Goal: Communication & Community: Answer question/provide support

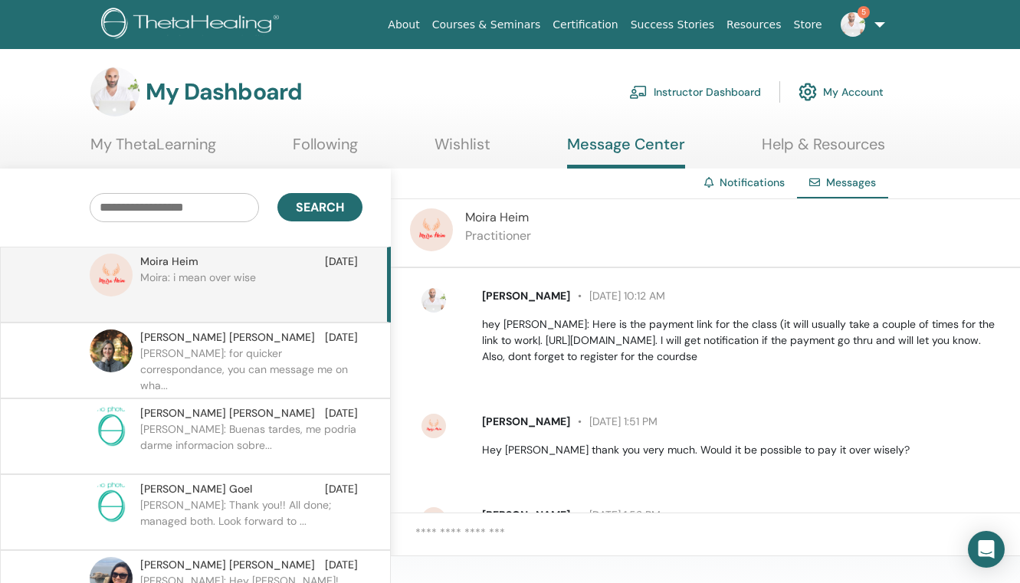
scroll to position [503, 0]
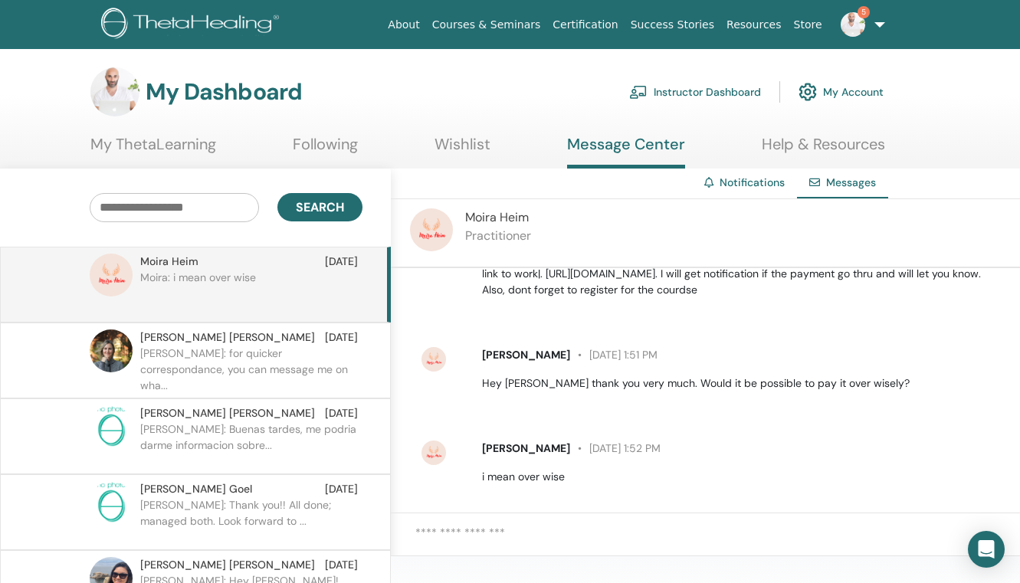
click at [469, 537] on textarea at bounding box center [717, 542] width 605 height 37
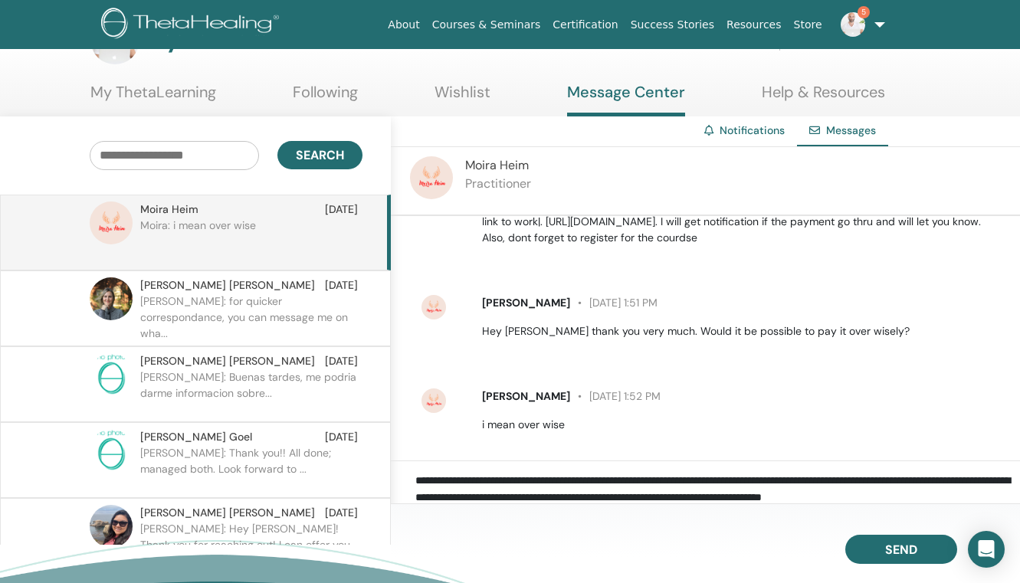
scroll to position [58, 0]
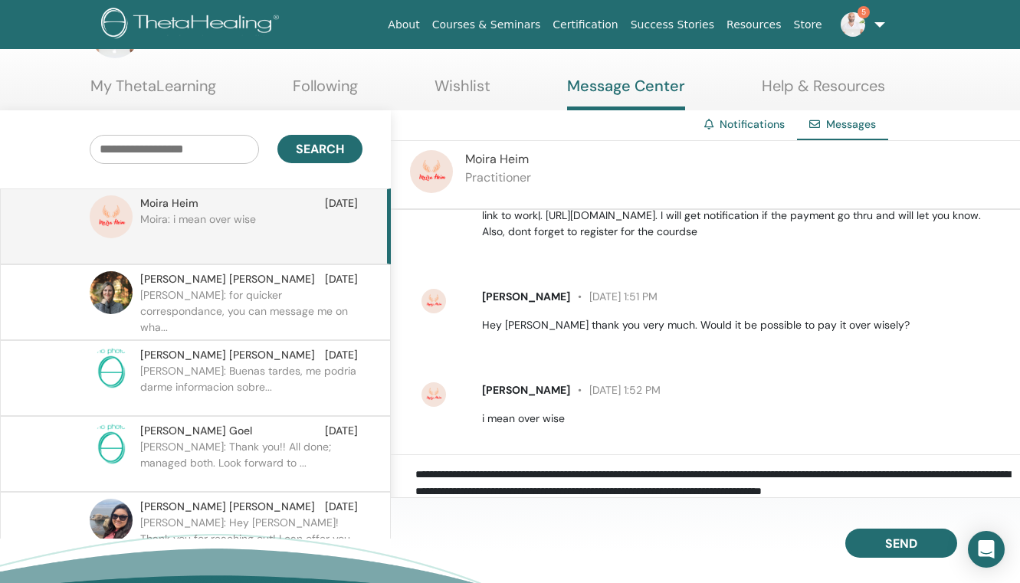
click at [987, 488] on textarea "**********" at bounding box center [717, 484] width 605 height 37
click at [974, 485] on textarea "**********" at bounding box center [717, 484] width 605 height 37
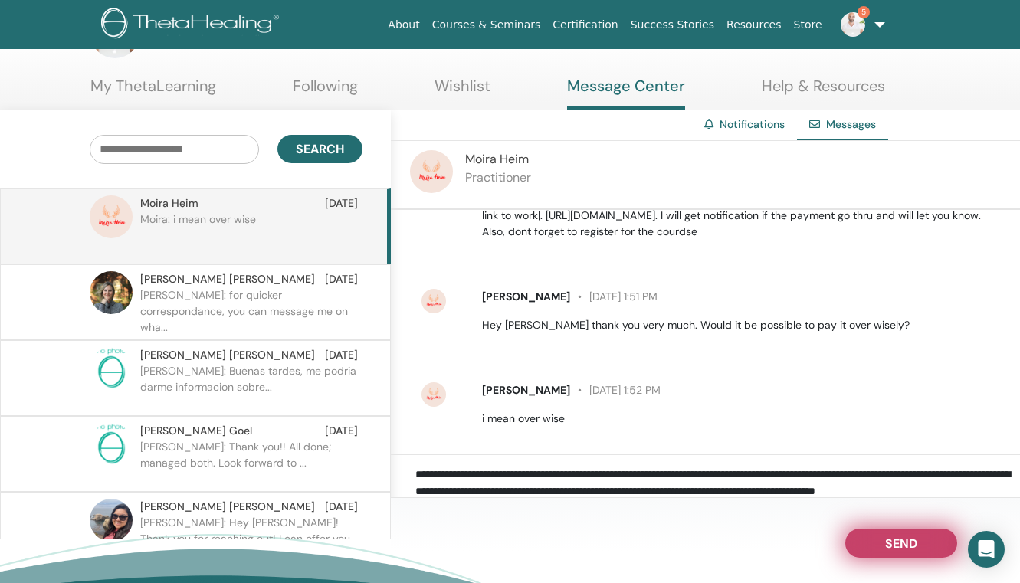
type textarea "**********"
click at [913, 552] on button "Send" at bounding box center [901, 543] width 112 height 29
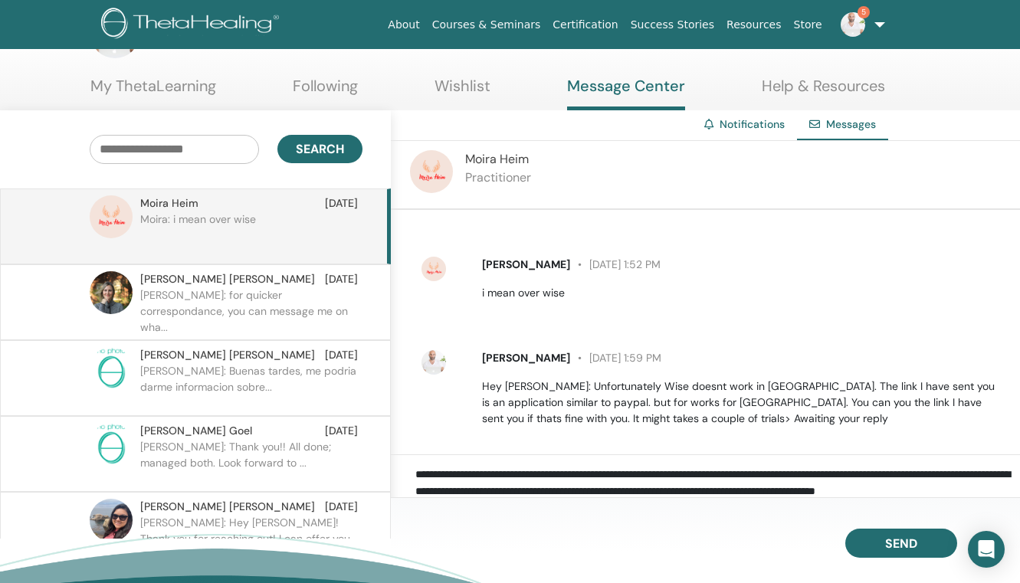
scroll to position [61, 0]
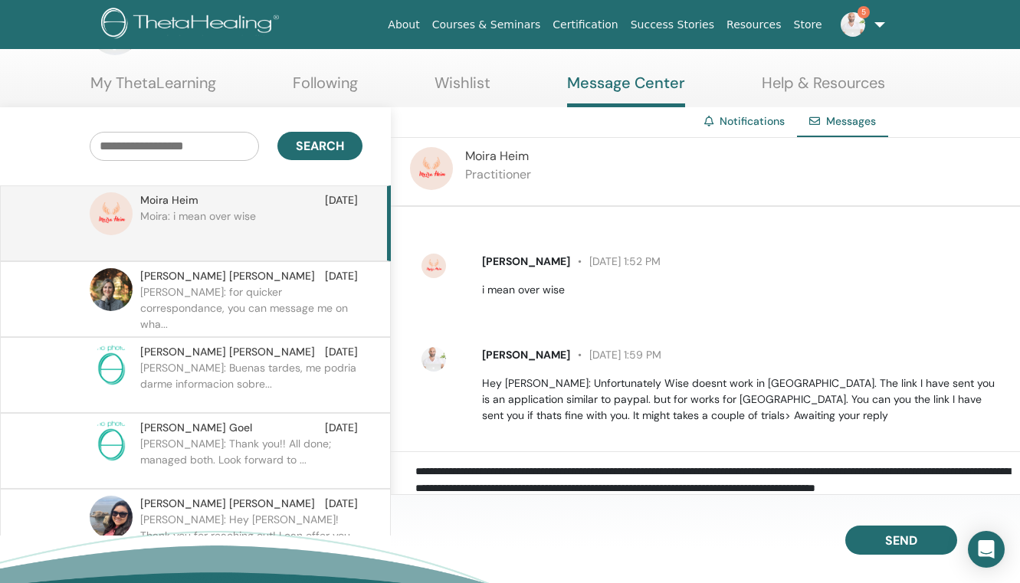
click at [860, 28] on img at bounding box center [853, 24] width 25 height 25
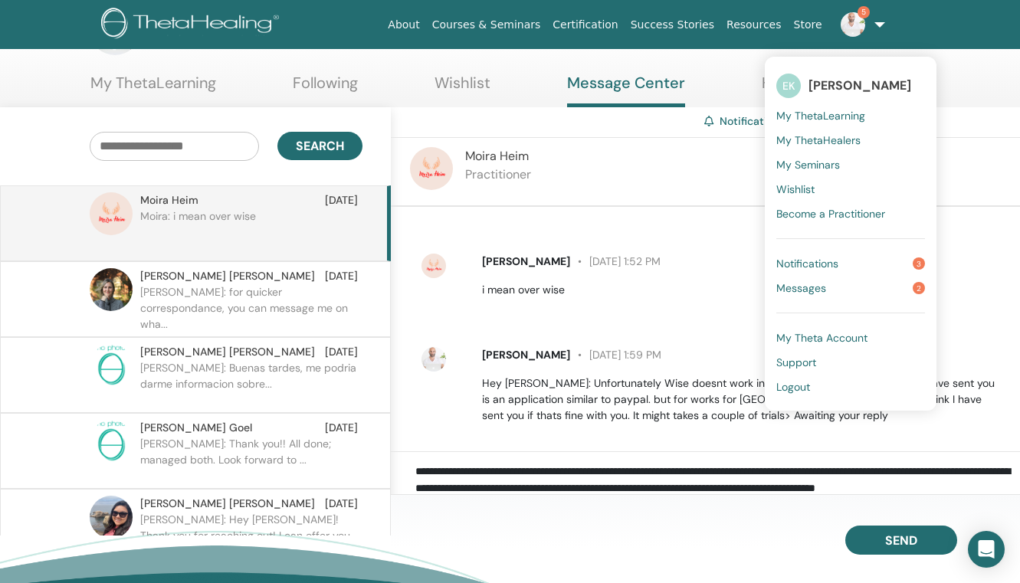
click at [821, 261] on span "Notifications" at bounding box center [807, 264] width 62 height 14
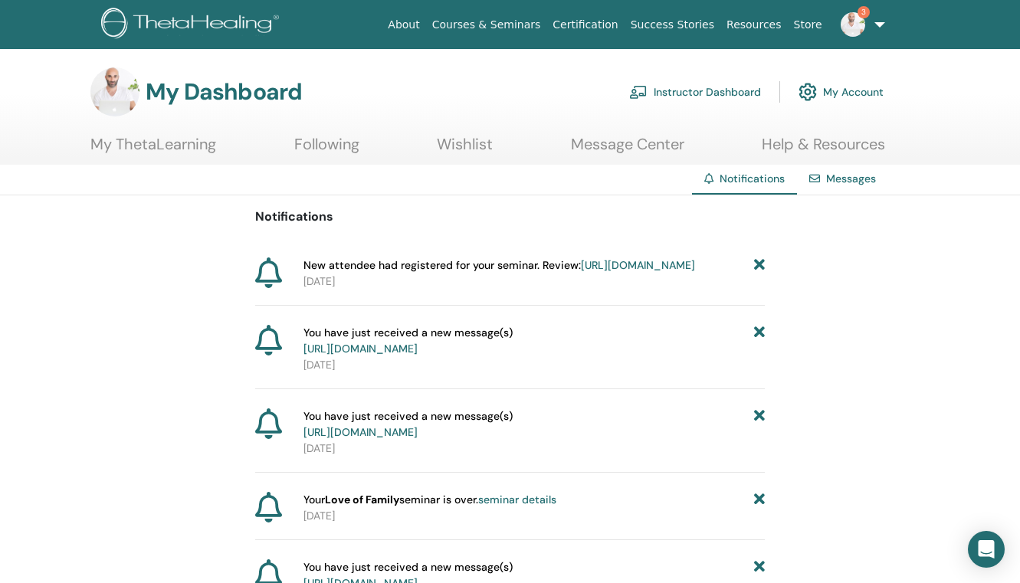
click at [864, 5] on link "3" at bounding box center [859, 24] width 63 height 49
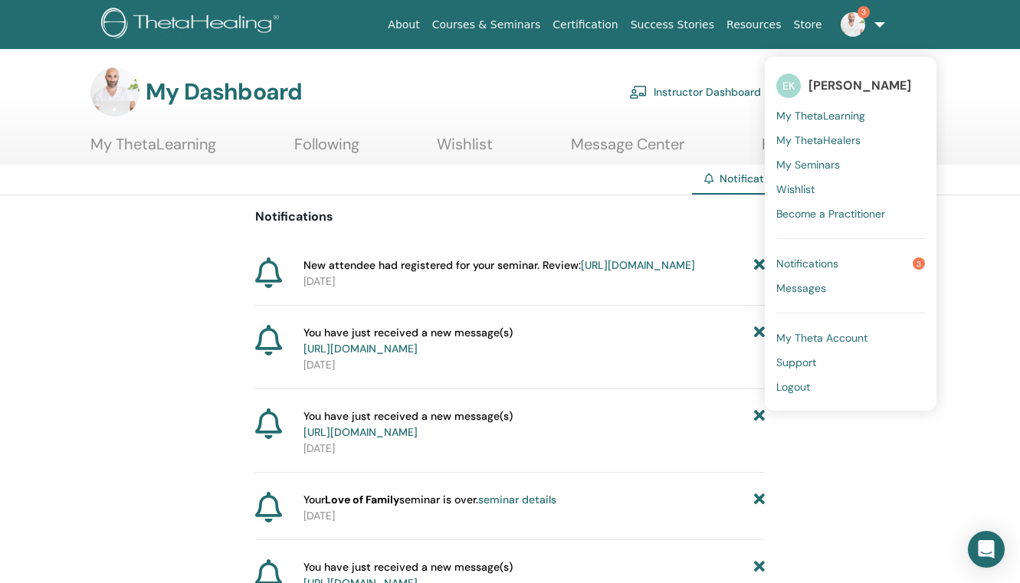
click at [824, 289] on span "Messages" at bounding box center [801, 288] width 50 height 14
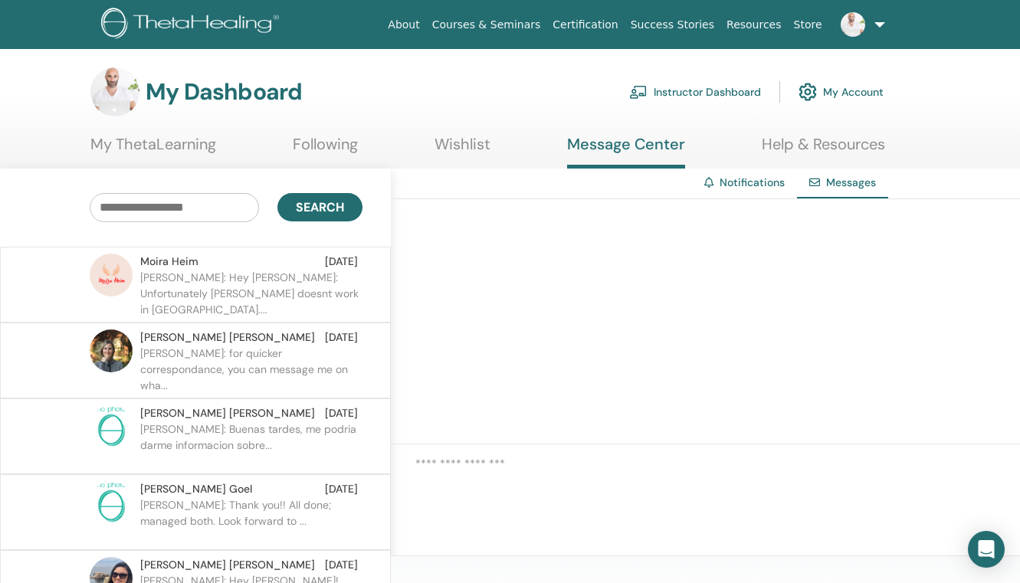
click at [278, 287] on p "ELIAS: Hey Moira: Unfortunately Wise doesnt work in Lebanon...." at bounding box center [251, 293] width 222 height 46
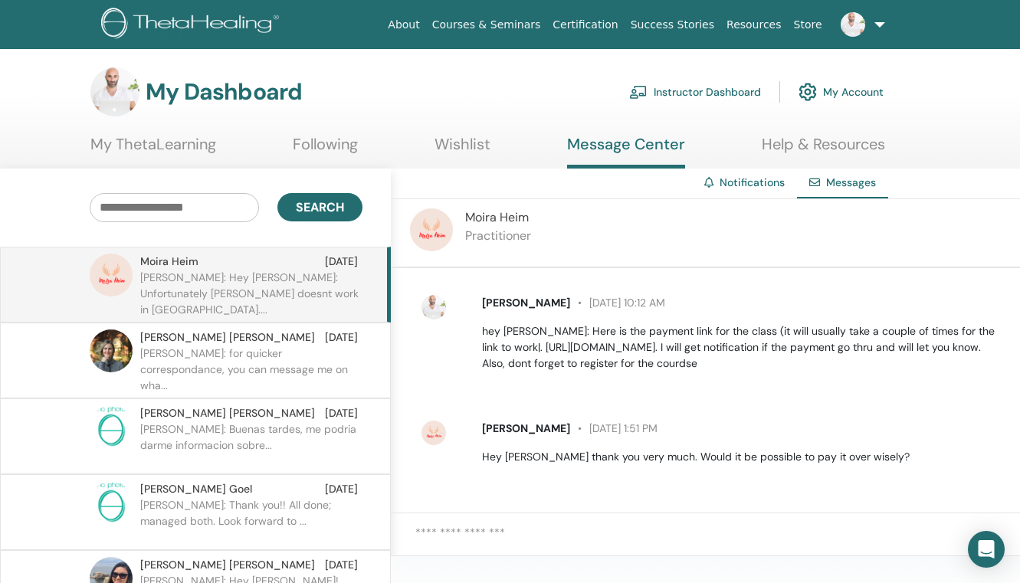
scroll to position [427, 0]
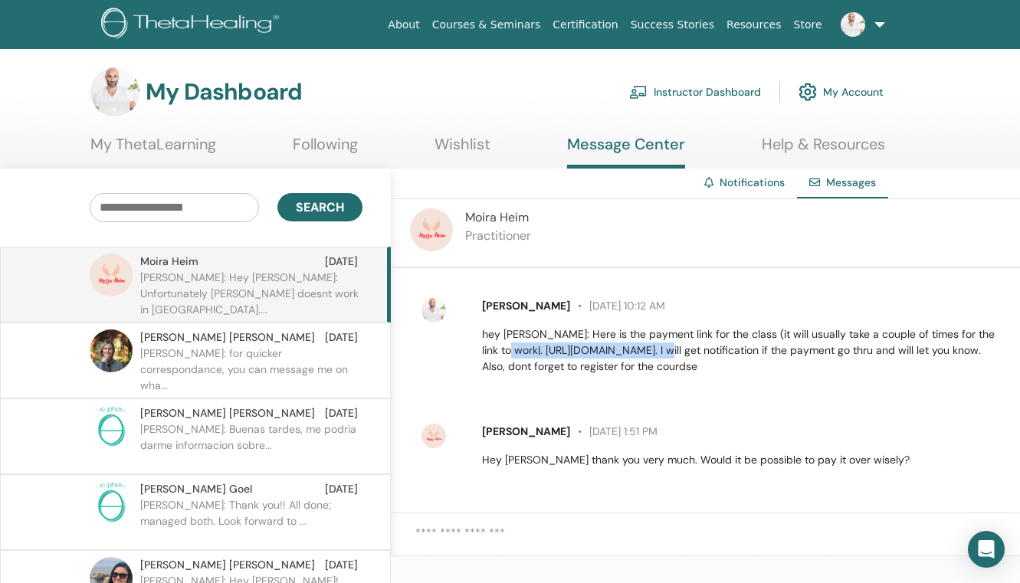
drag, startPoint x: 667, startPoint y: 335, endPoint x: 480, endPoint y: 336, distance: 186.2
click at [480, 336] on div "ELIAS KANAKRI August 29 at 10:12 AM hey Moira: Here is the payment link for the…" at bounding box center [741, 336] width 543 height 77
click at [722, 93] on link "Instructor Dashboard" at bounding box center [695, 92] width 132 height 34
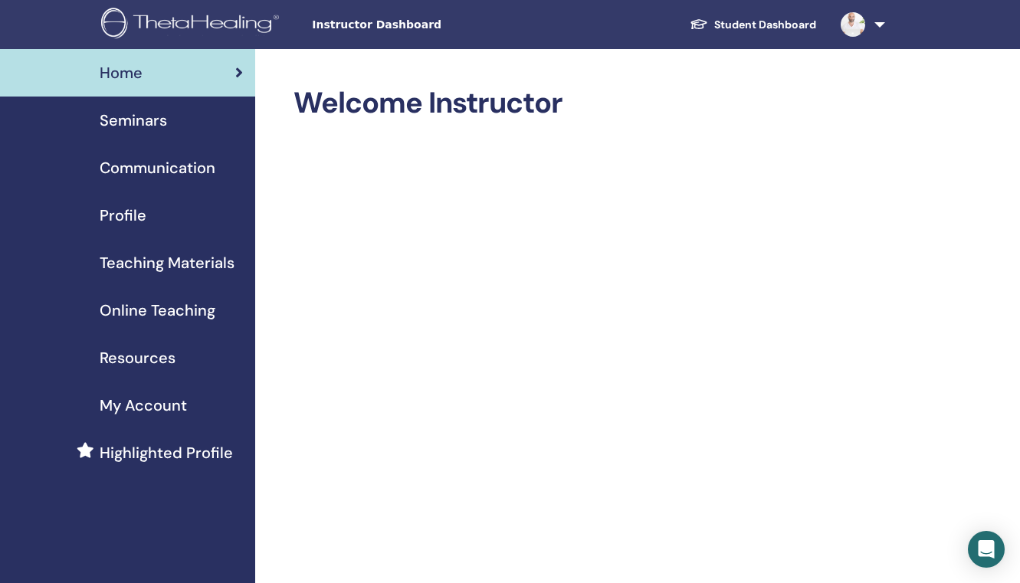
click at [140, 116] on span "Seminars" at bounding box center [133, 120] width 67 height 23
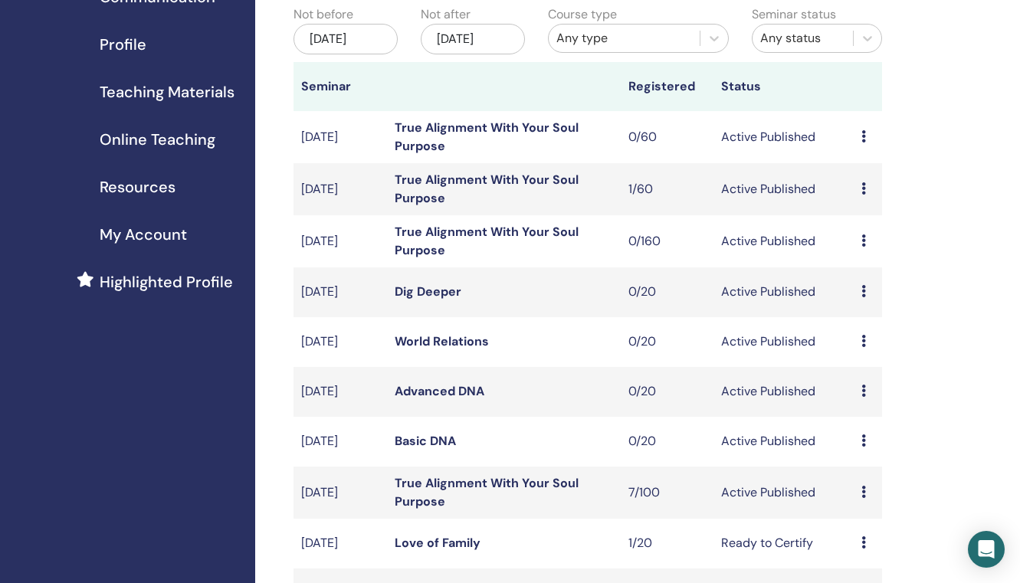
scroll to position [172, 0]
click at [419, 502] on link "True Alignment With Your Soul Purpose" at bounding box center [487, 491] width 184 height 34
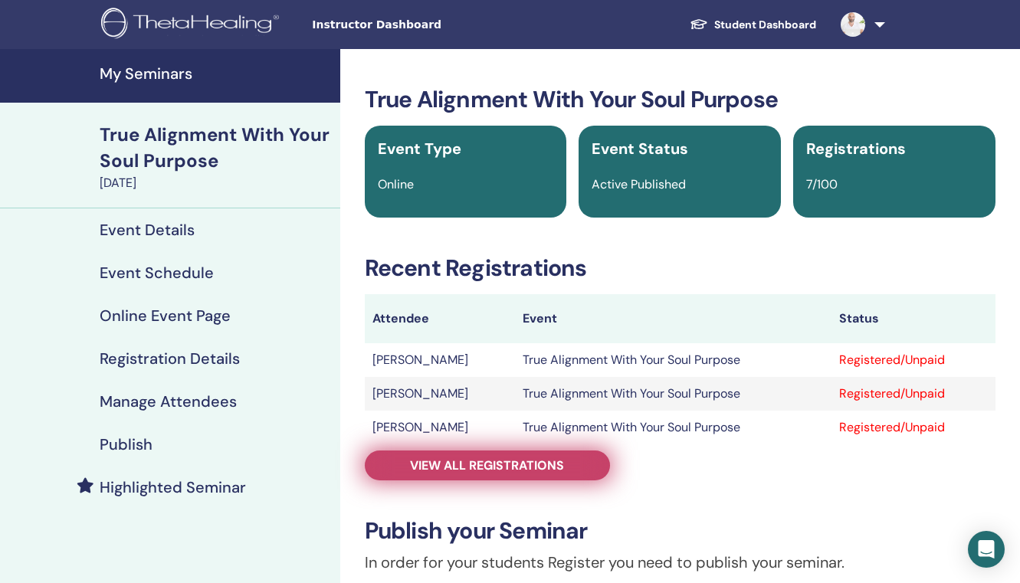
click at [477, 474] on link "View all registrations" at bounding box center [487, 466] width 245 height 30
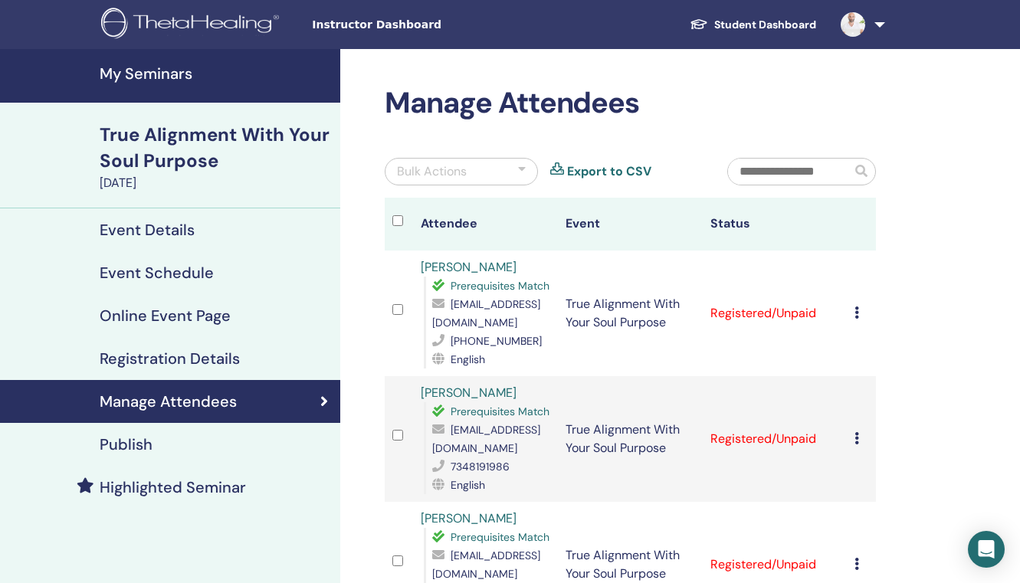
click at [859, 36] on link at bounding box center [859, 24] width 63 height 49
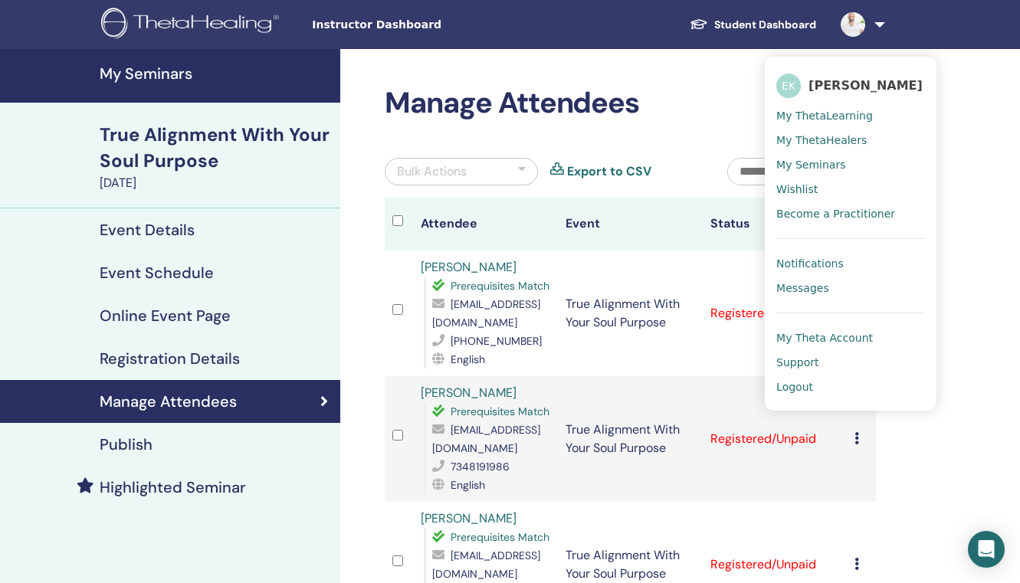
click at [801, 256] on link "Notifications" at bounding box center [850, 263] width 149 height 25
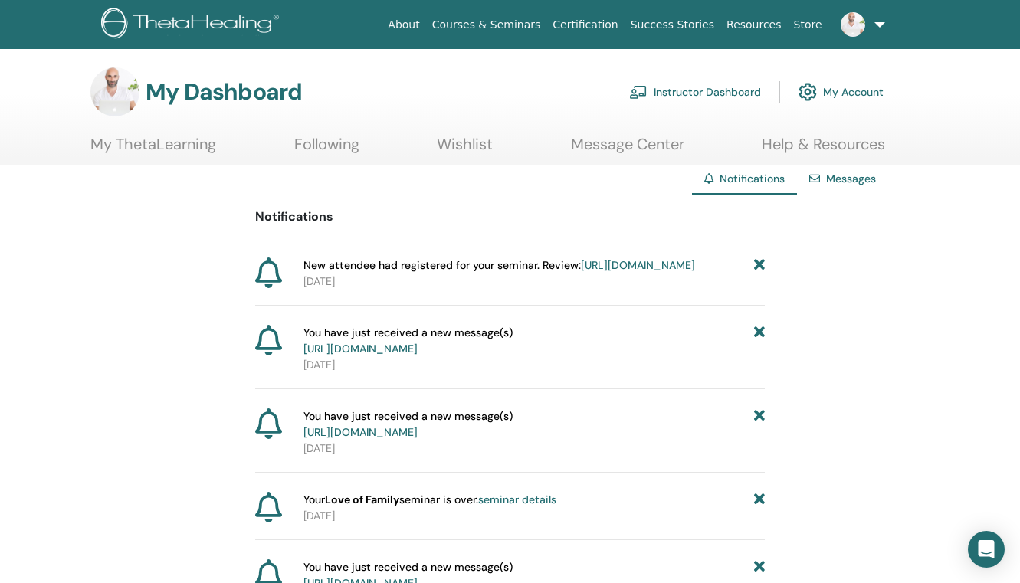
click at [683, 263] on link "https://member.thetahealing.com/instructor/seminar/366942/attendees" at bounding box center [638, 265] width 114 height 14
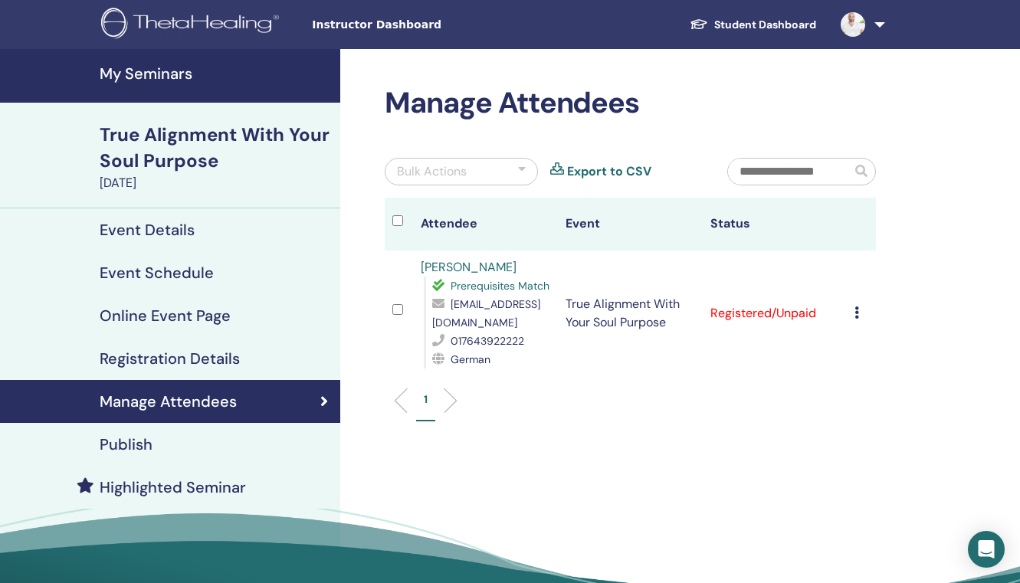
click at [184, 143] on div "True Alignment With Your Soul Purpose" at bounding box center [215, 148] width 231 height 52
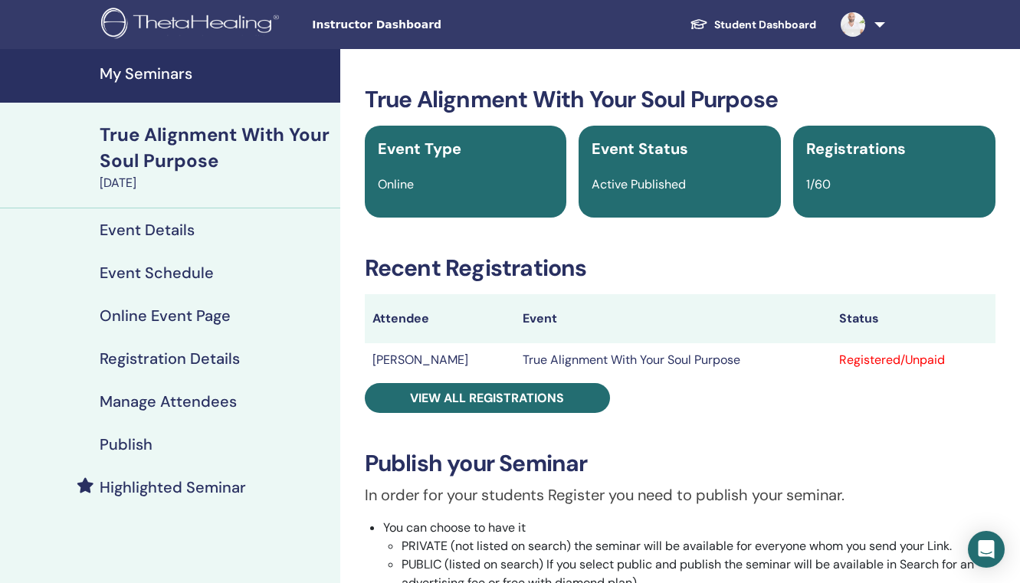
click at [874, 32] on link at bounding box center [859, 24] width 63 height 49
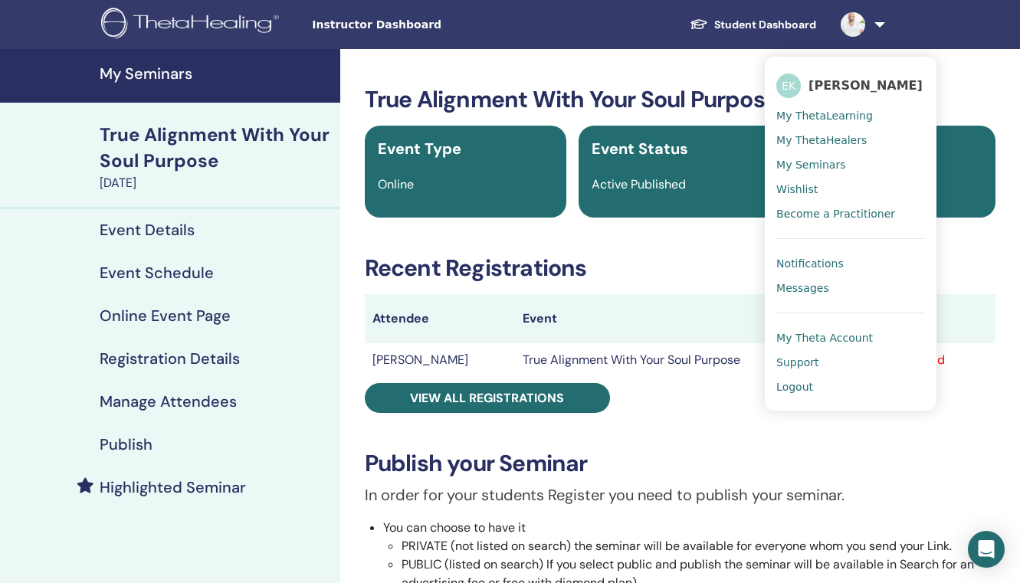
click at [808, 280] on link "Messages" at bounding box center [850, 288] width 149 height 25
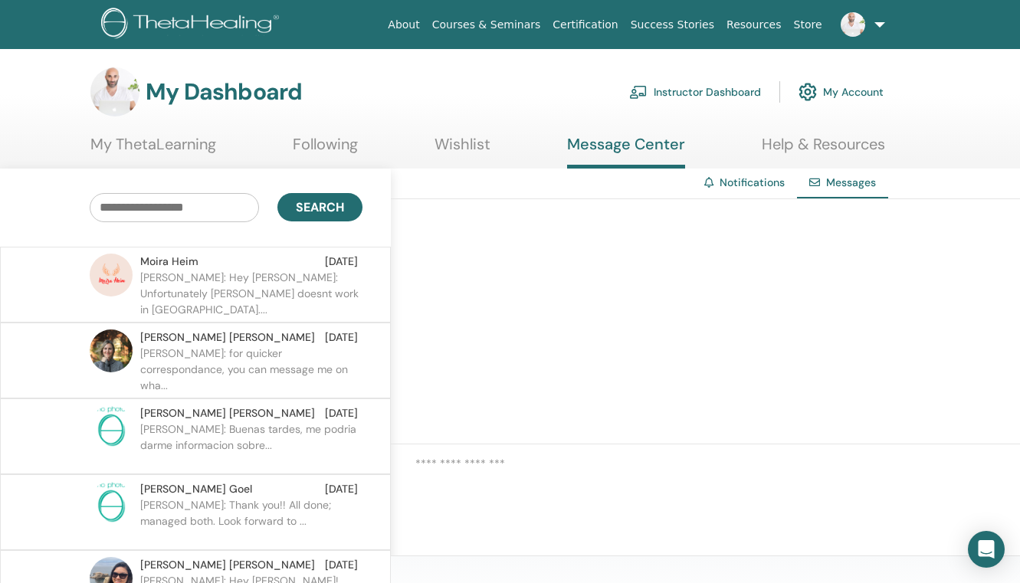
click at [279, 289] on p "ELIAS: Hey Moira: Unfortunately Wise doesnt work in Lebanon...." at bounding box center [251, 293] width 222 height 46
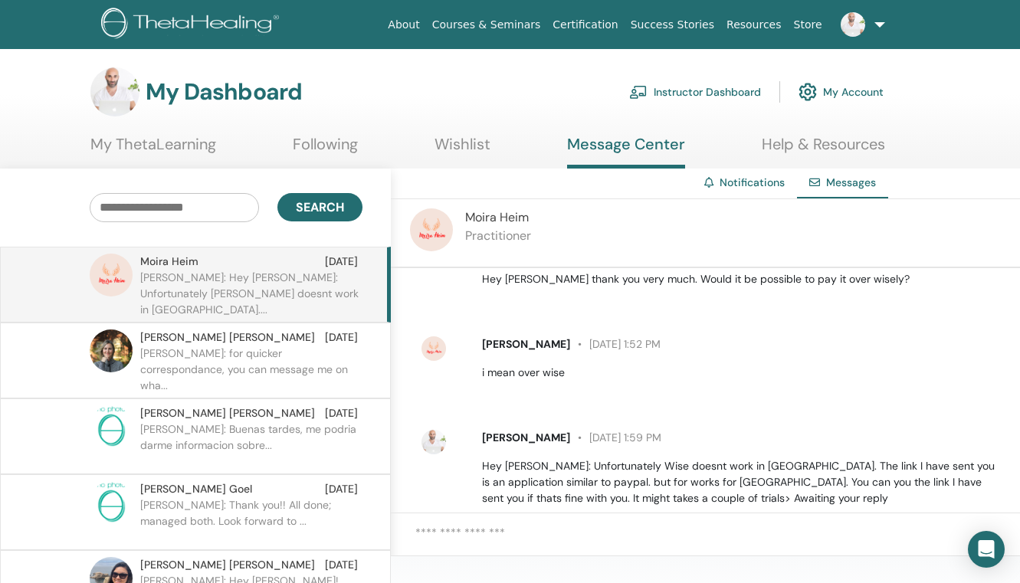
scroll to position [629, 0]
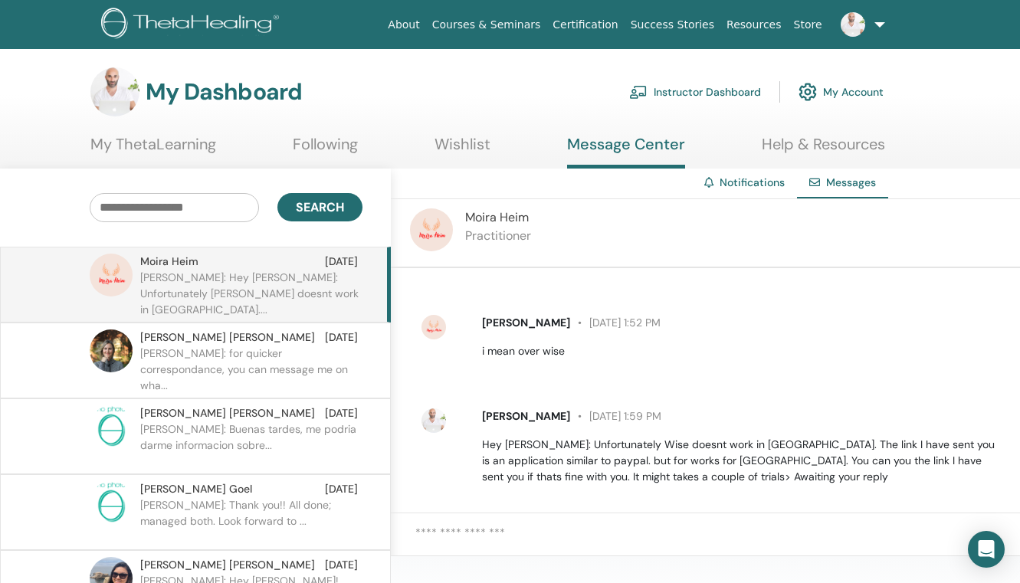
click at [452, 541] on textarea at bounding box center [717, 542] width 605 height 37
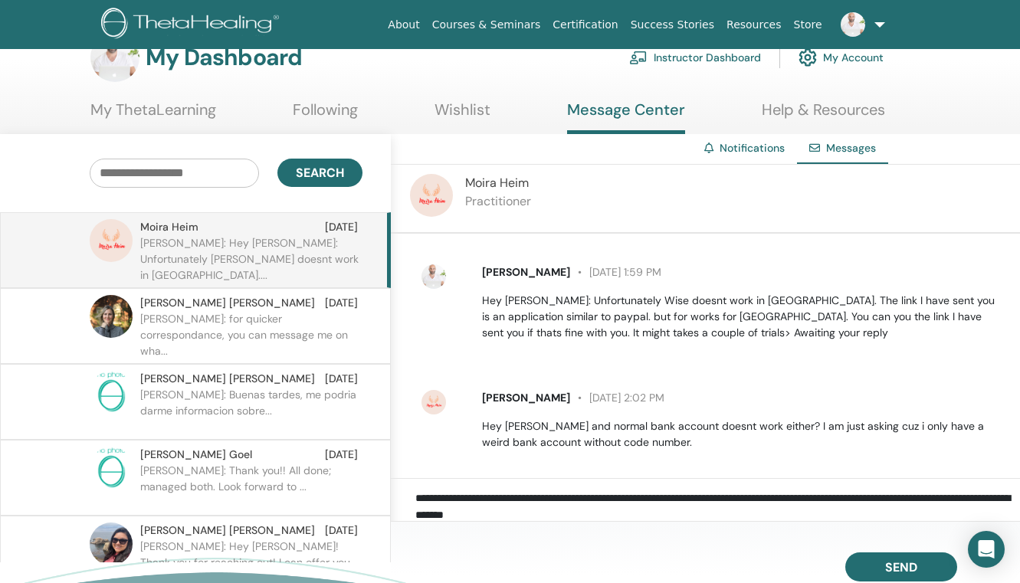
scroll to position [36, 0]
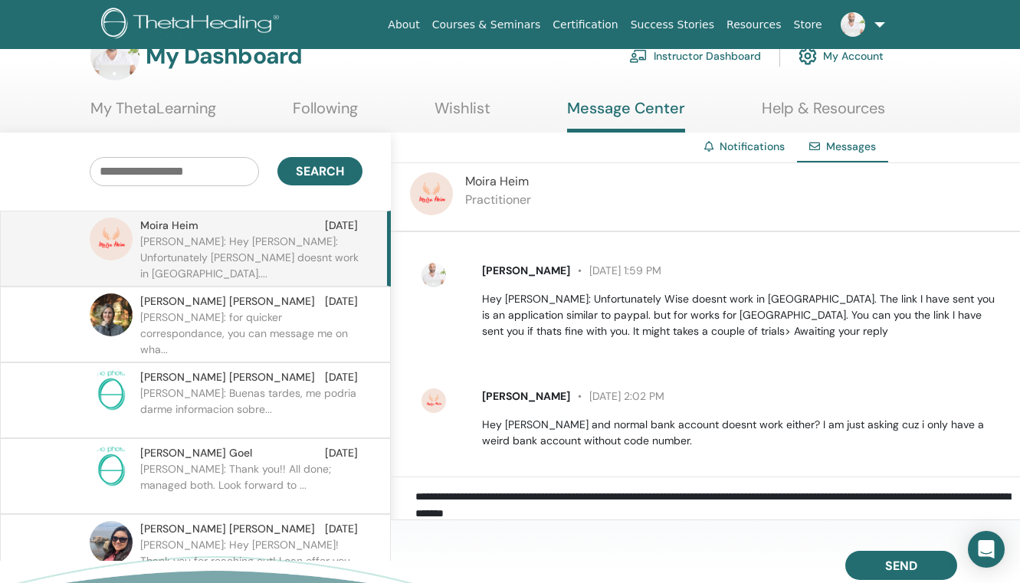
drag, startPoint x: 635, startPoint y: 506, endPoint x: 536, endPoint y: 513, distance: 99.0
click at [536, 513] on textarea "**********" at bounding box center [717, 506] width 605 height 37
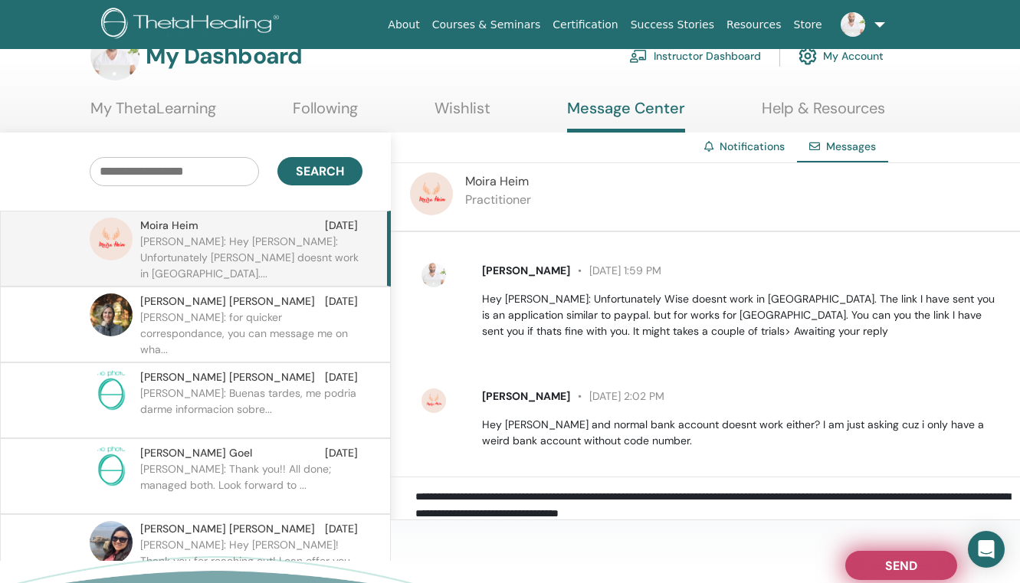
type textarea "**********"
click at [920, 564] on button "Send" at bounding box center [901, 565] width 112 height 29
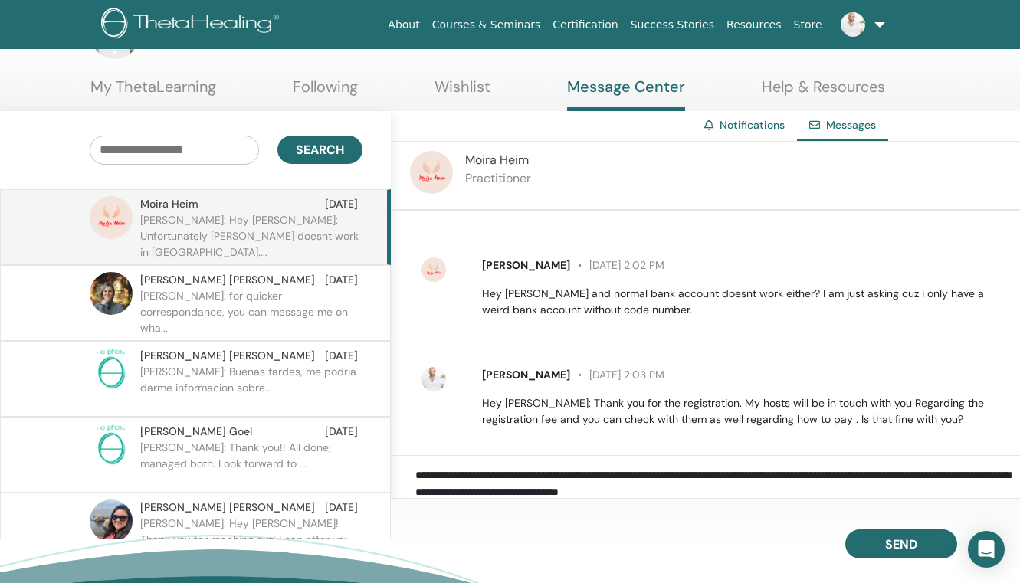
scroll to position [56, 0]
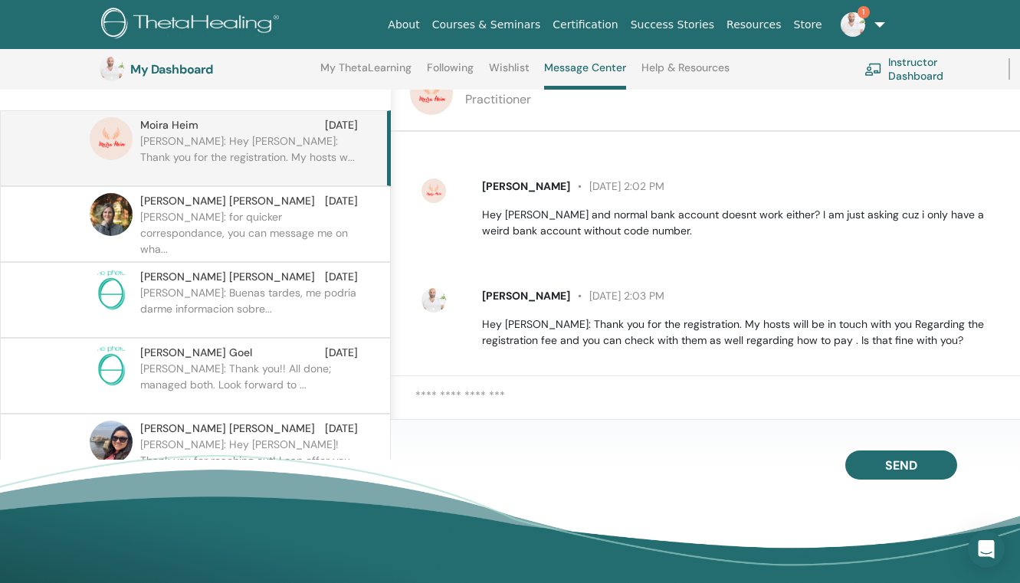
scroll to position [185, 0]
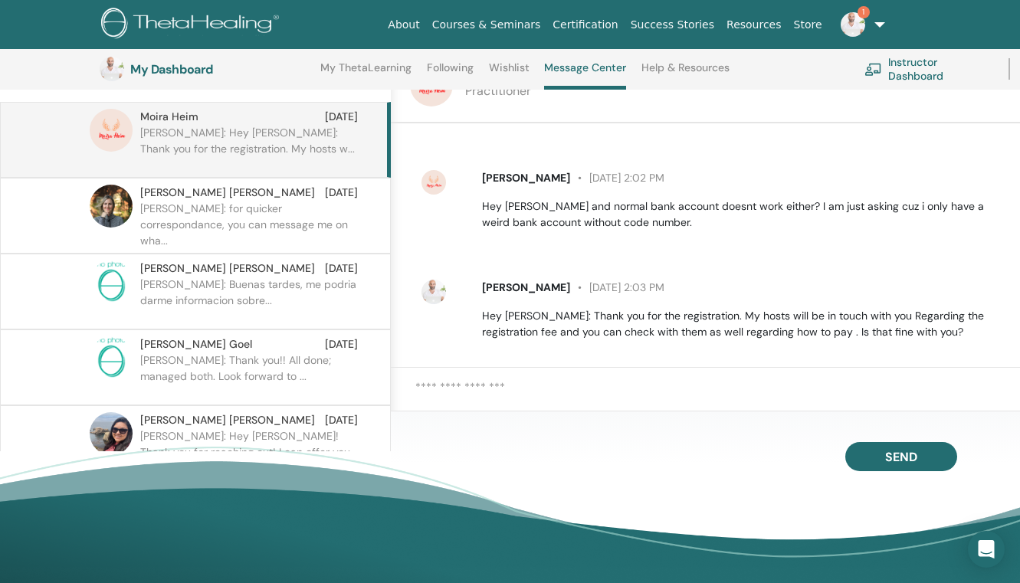
click at [864, 18] on span "1" at bounding box center [863, 12] width 12 height 12
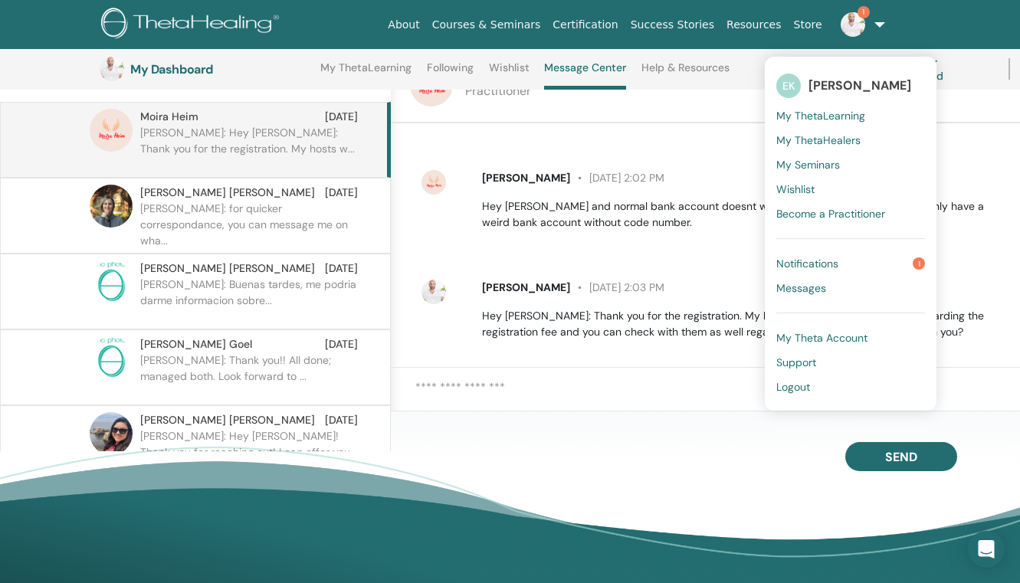
click at [832, 269] on span "Notifications" at bounding box center [807, 264] width 62 height 14
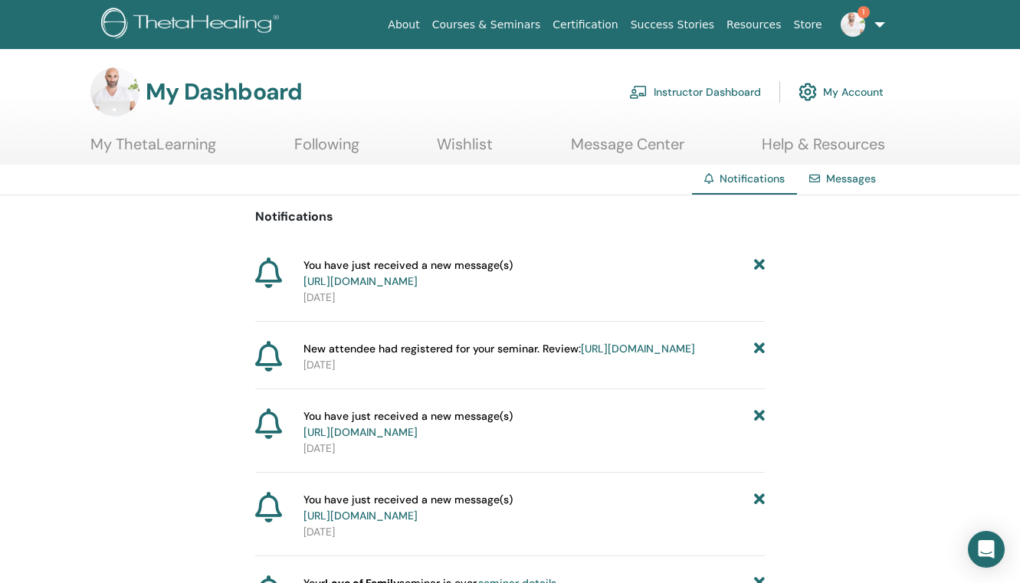
click at [418, 280] on link "https://member.thetahealing.com/message-center/messages/b704a2cf-7eaf-4491-b105…" at bounding box center [360, 281] width 114 height 14
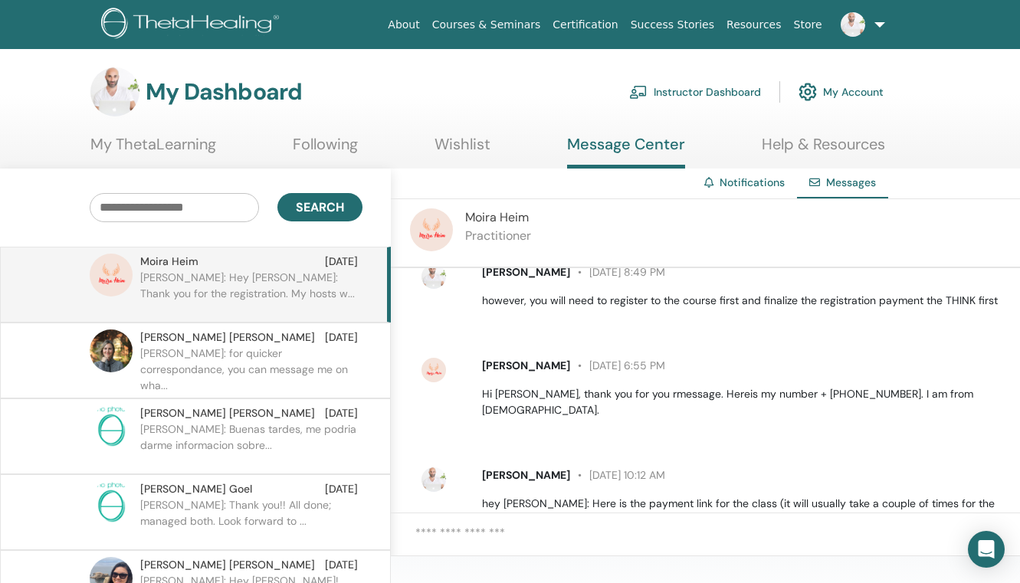
scroll to position [848, 0]
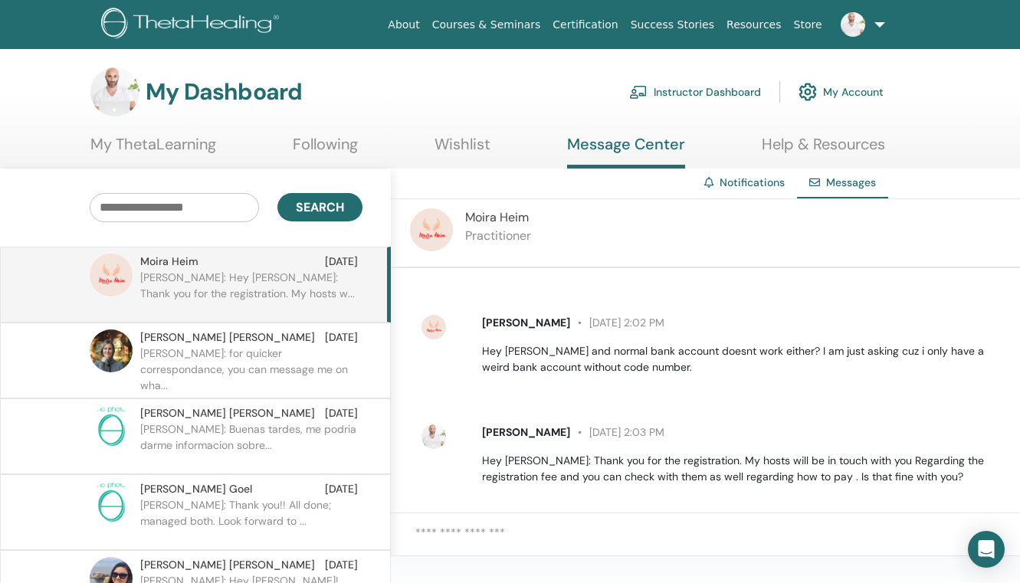
click at [478, 524] on textarea at bounding box center [717, 542] width 605 height 37
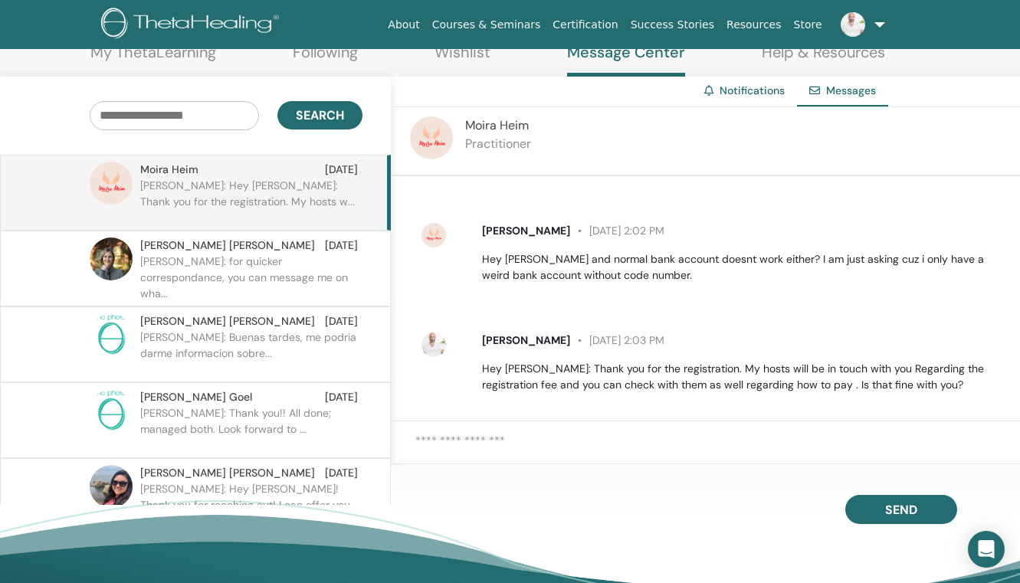
scroll to position [155, 0]
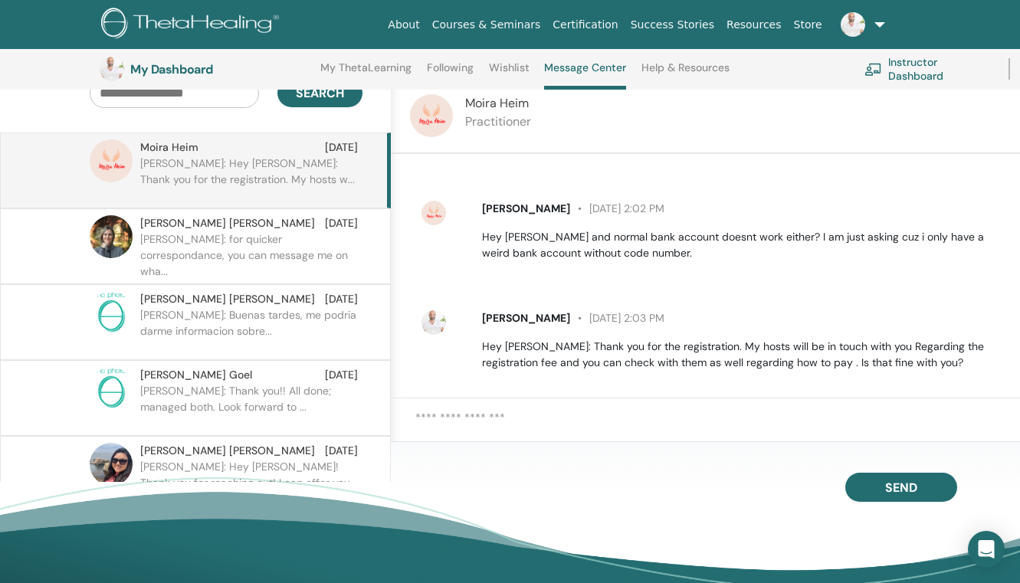
click at [447, 414] on textarea at bounding box center [717, 427] width 605 height 37
paste textarea "**********"
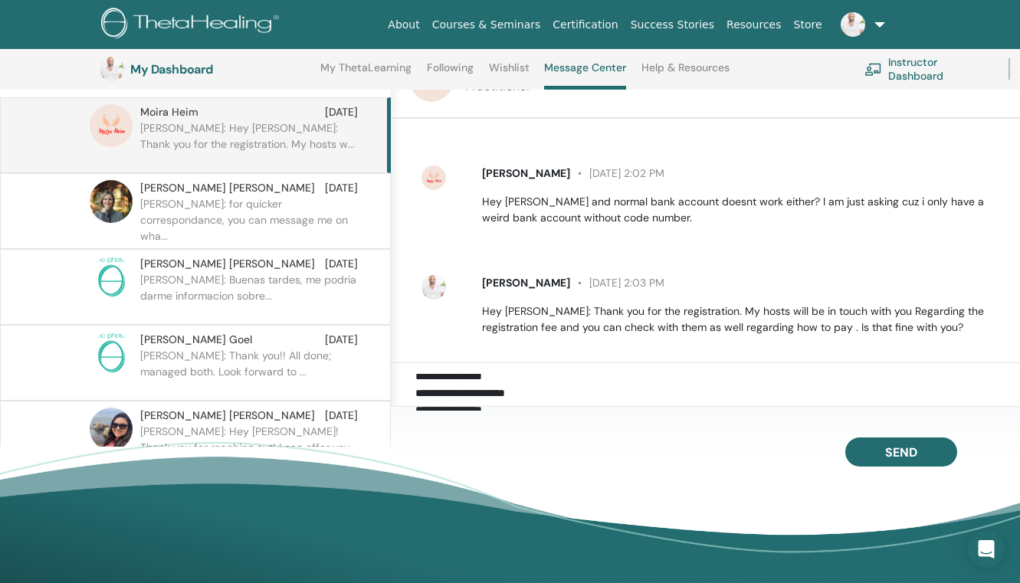
scroll to position [154, 0]
click at [531, 381] on textarea "**********" at bounding box center [717, 392] width 605 height 37
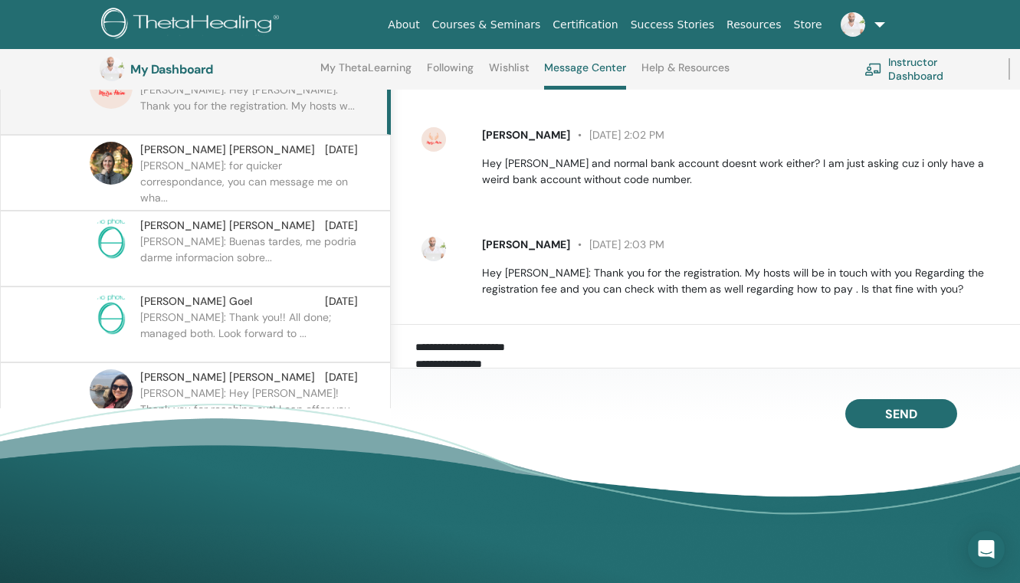
scroll to position [231, 0]
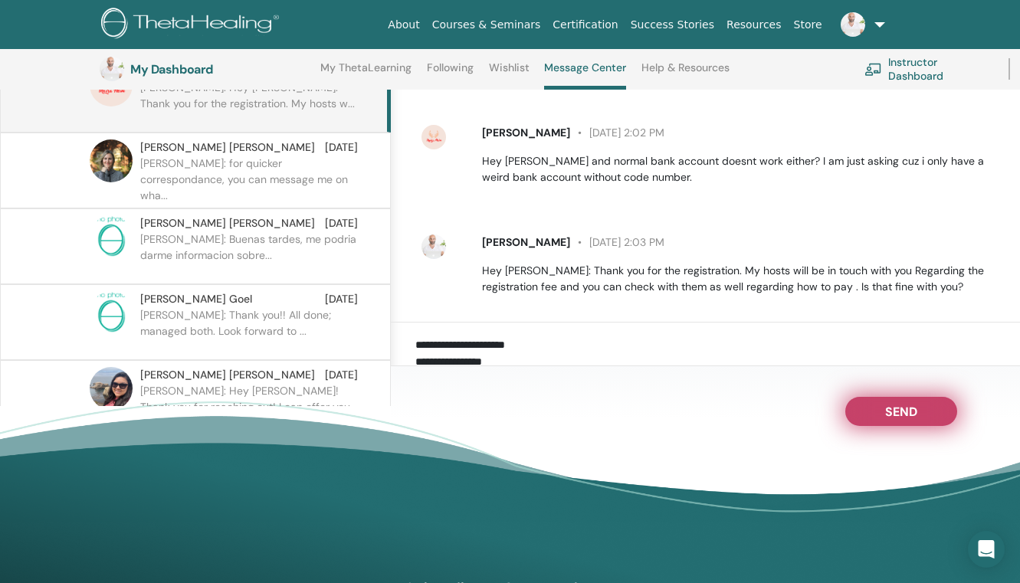
type textarea "**********"
click at [904, 415] on span "Send" at bounding box center [901, 409] width 32 height 11
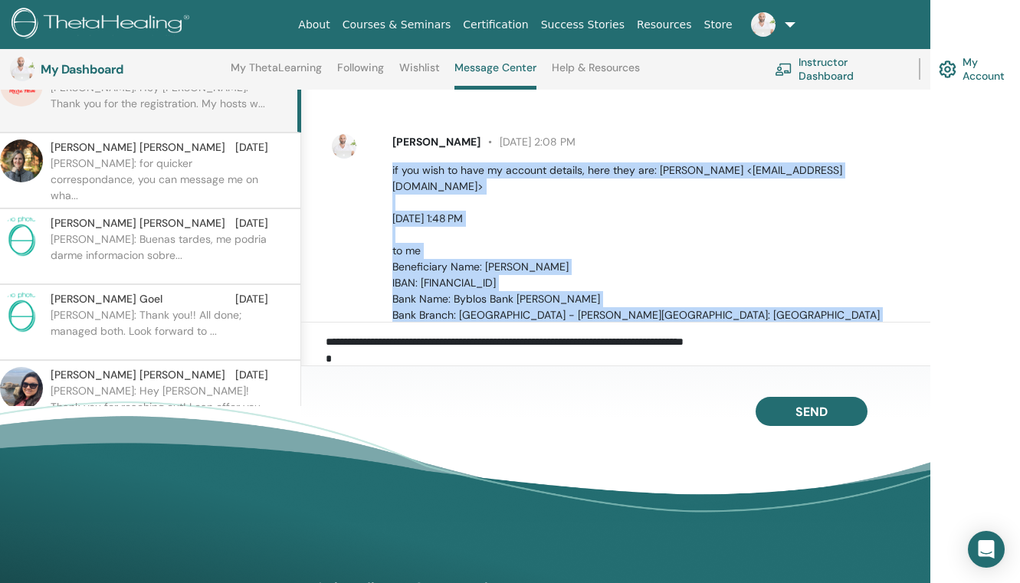
scroll to position [1135, 0]
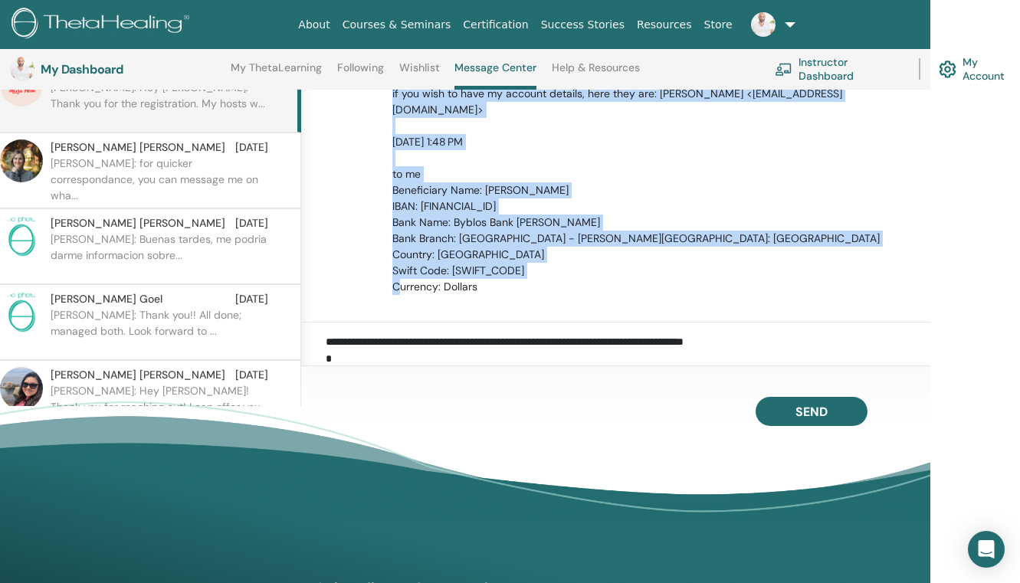
drag, startPoint x: 392, startPoint y: 271, endPoint x: 582, endPoint y: 280, distance: 190.2
click at [582, 280] on div "ELIAS KANAKRI August 30 at 2:08 PM if you wish to have my account details, here…" at bounding box center [628, 176] width 605 height 250
copy p "if you wish to have my account details, here they are: elias kanakry <eliaskana…"
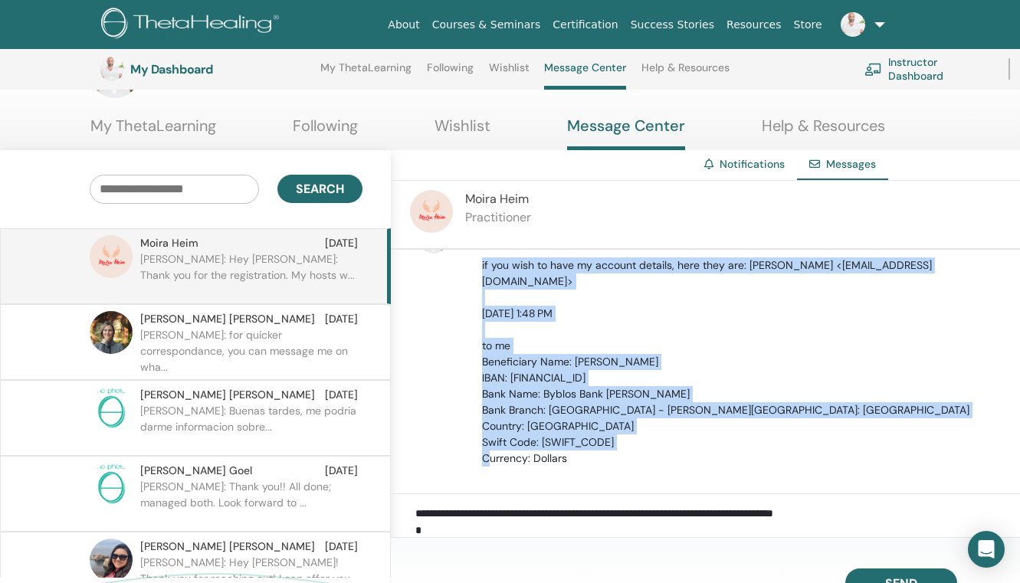
scroll to position [0, 0]
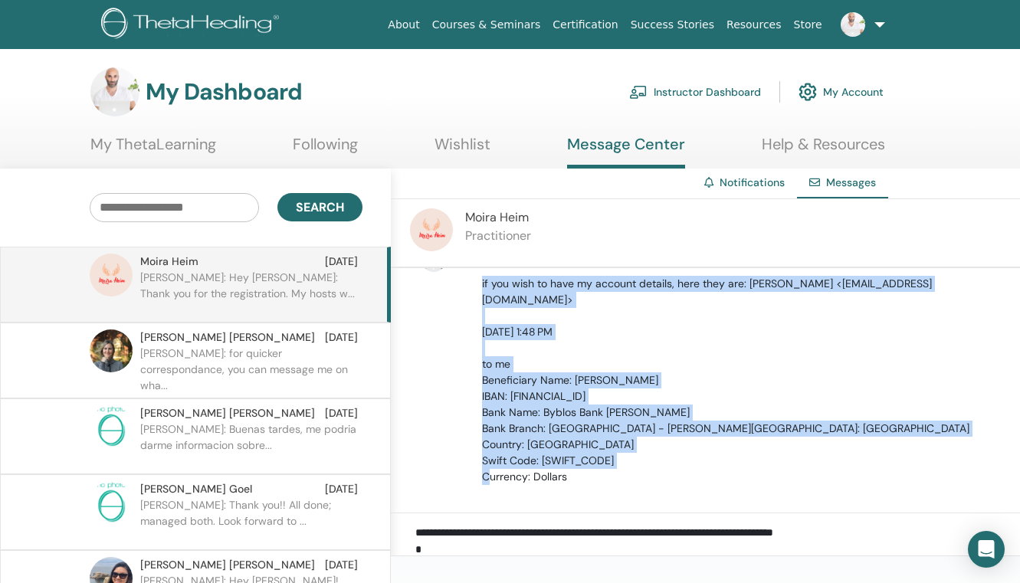
click at [247, 278] on p "ELIAS: Hey Moira: Thank you for the registration. My hosts w..." at bounding box center [251, 293] width 222 height 46
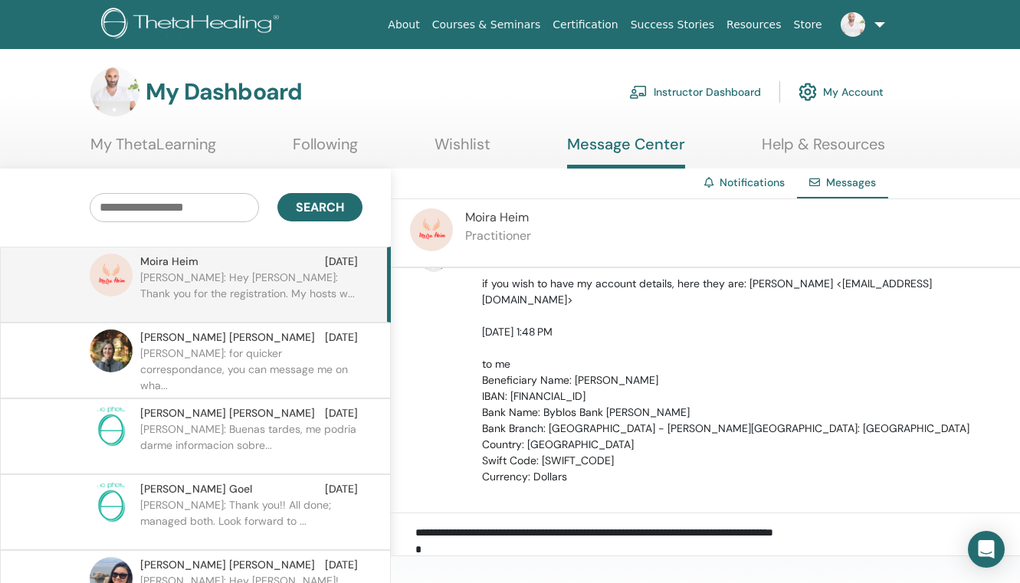
click at [669, 419] on p "if you wish to have my account details, here they are: [PERSON_NAME] <[EMAIL_AD…" at bounding box center [742, 380] width 520 height 209
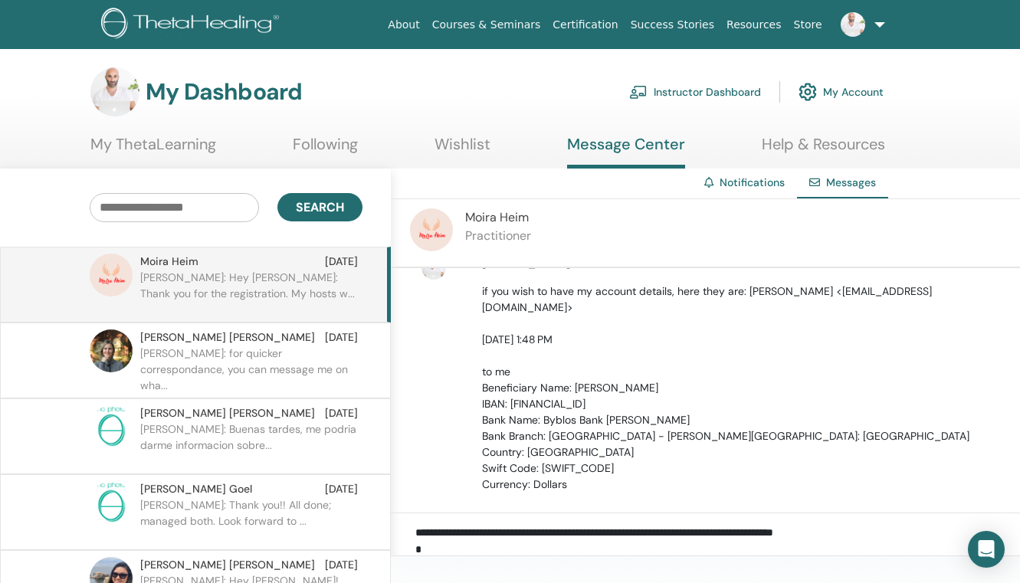
scroll to position [1131, 0]
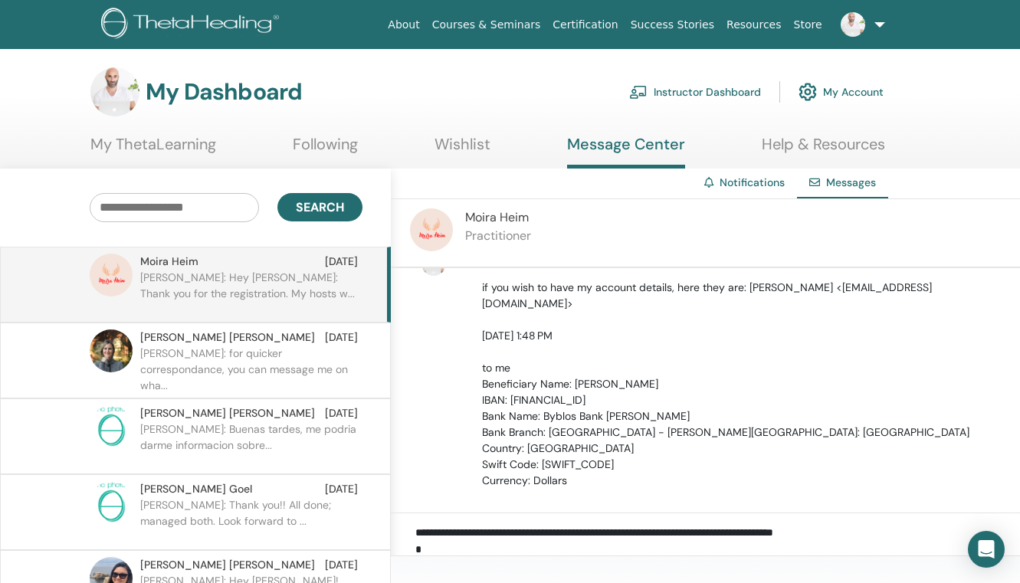
click at [594, 304] on p "if you wish to have my account details, here they are: [PERSON_NAME] <[EMAIL_AD…" at bounding box center [742, 384] width 520 height 209
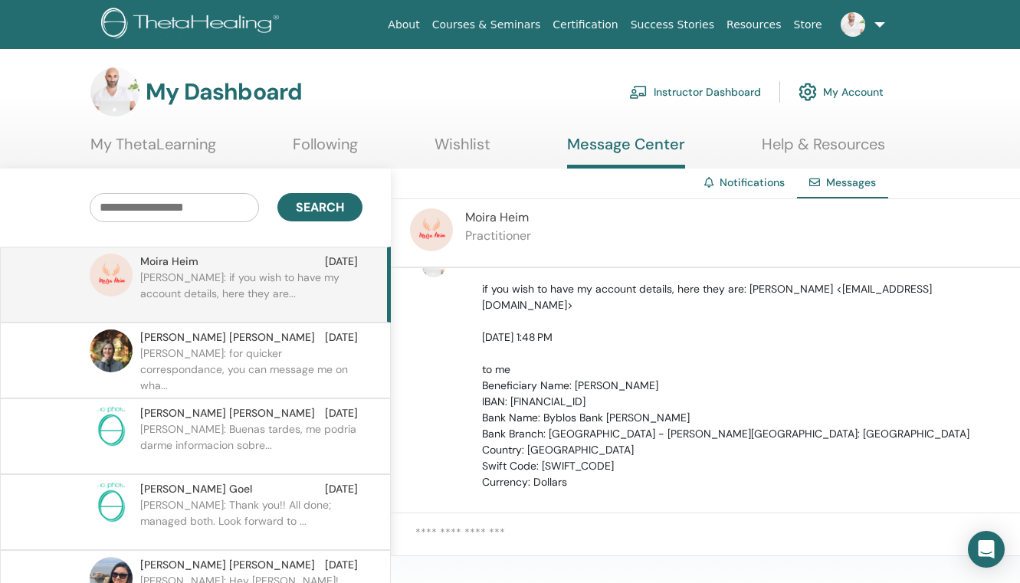
scroll to position [1132, 0]
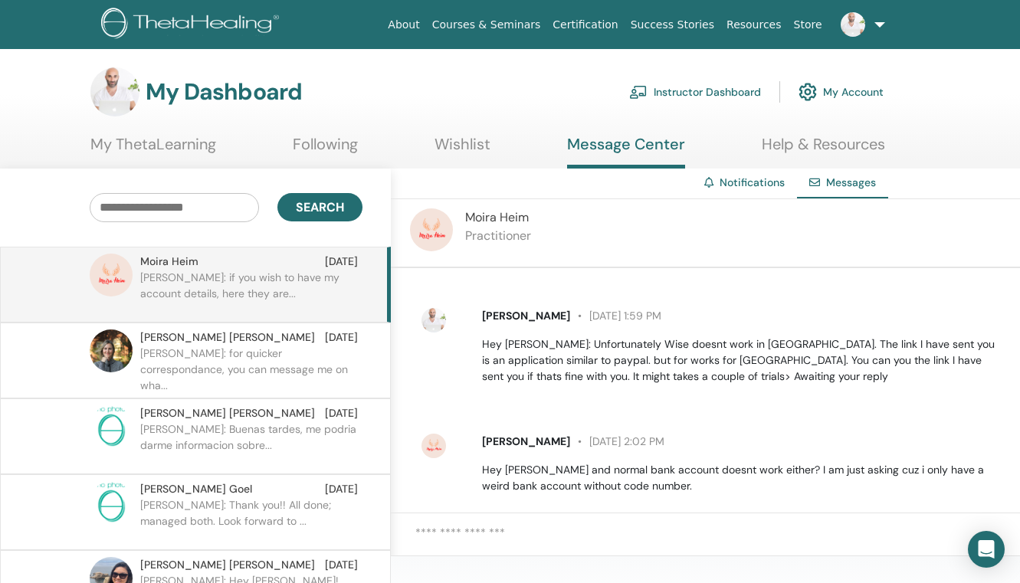
scroll to position [493, 0]
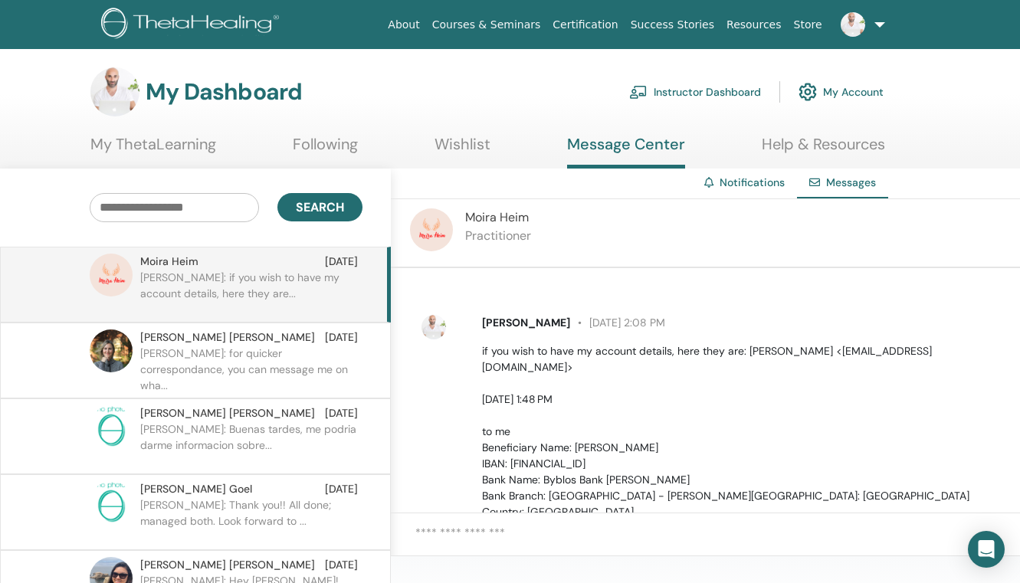
scroll to position [1135, 0]
